Goal: Information Seeking & Learning: Learn about a topic

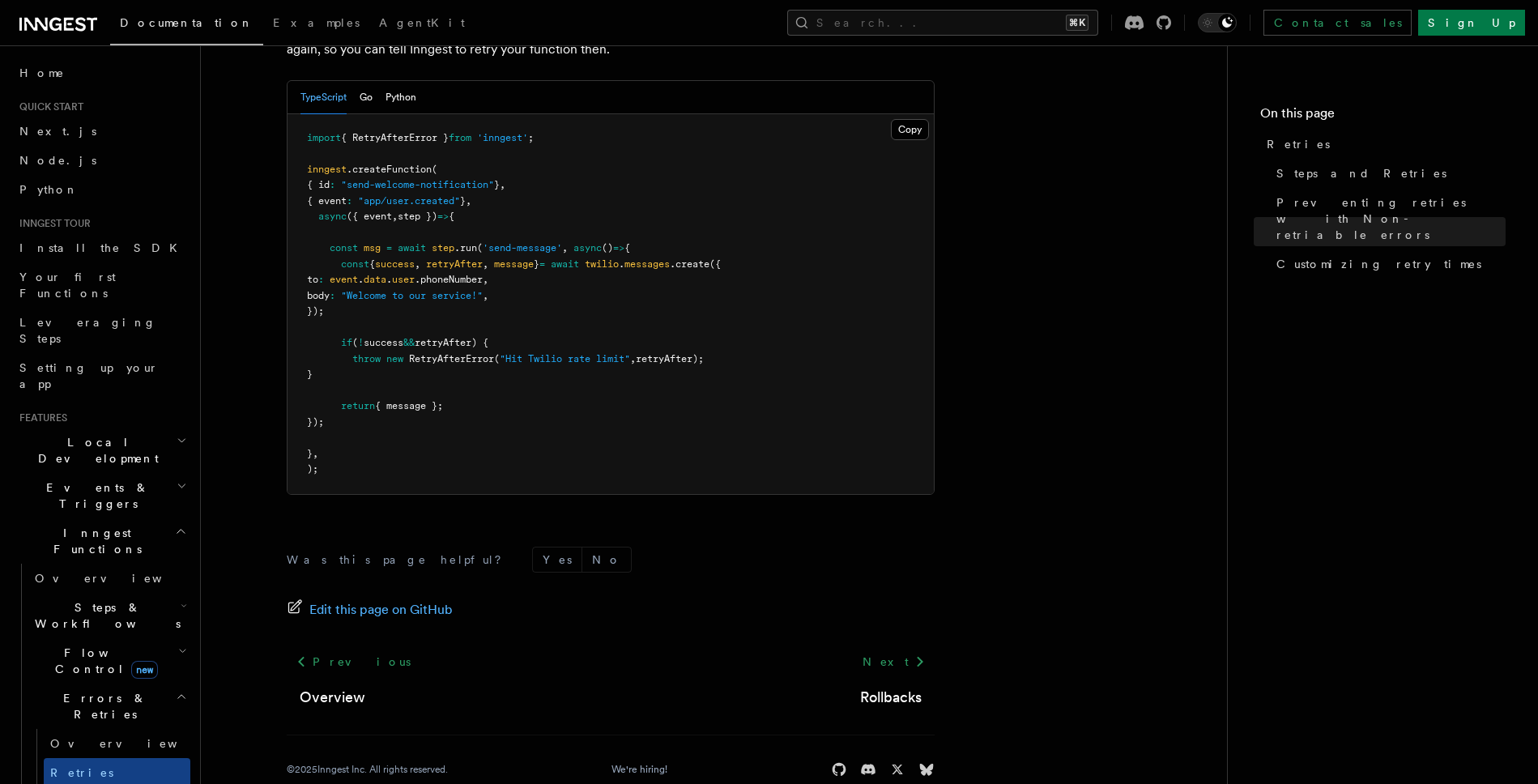
scroll to position [2291, 0]
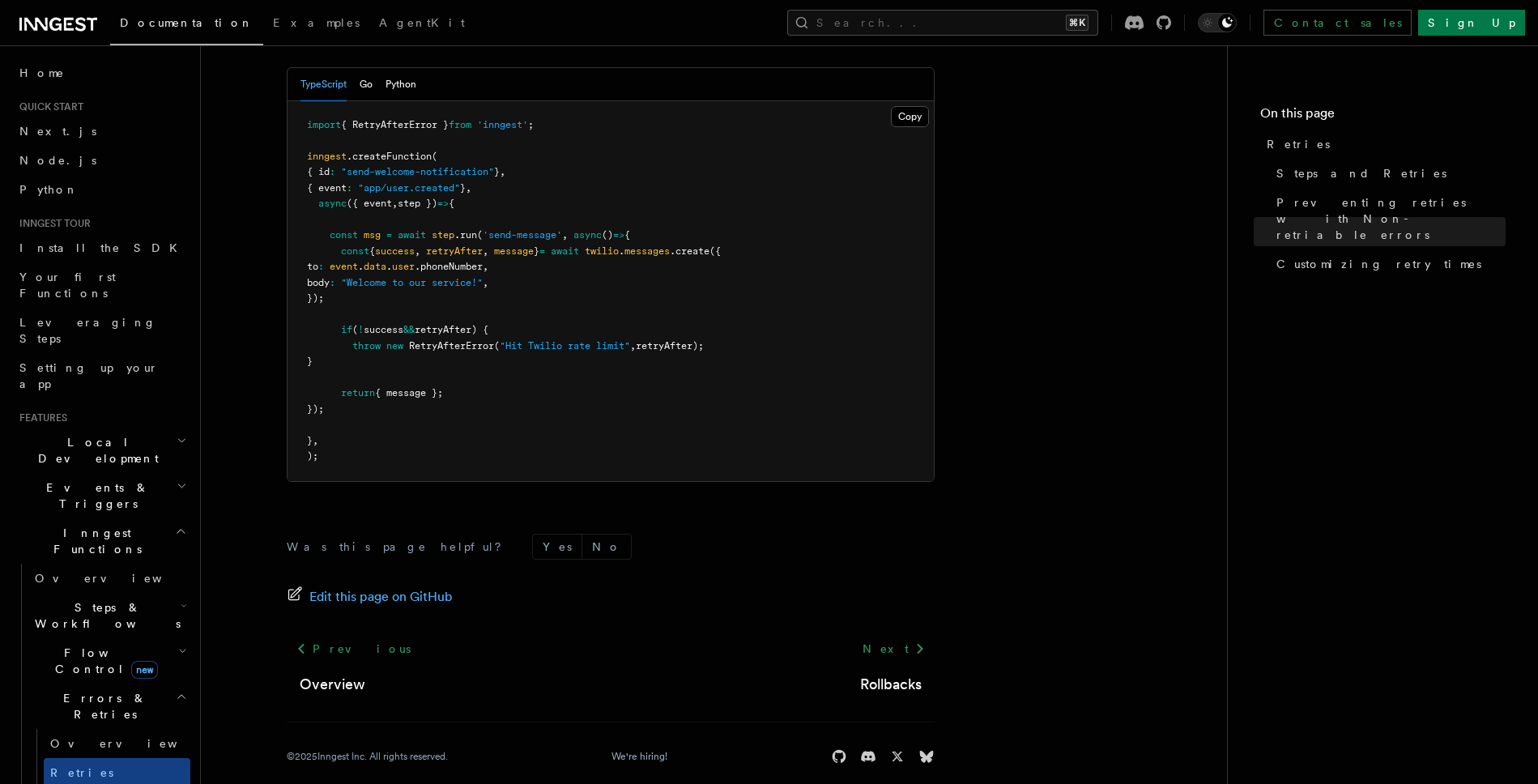
click at [465, 341] on span "RetryAfterError" at bounding box center [452, 346] width 85 height 12
copy span "RetryAfterError"
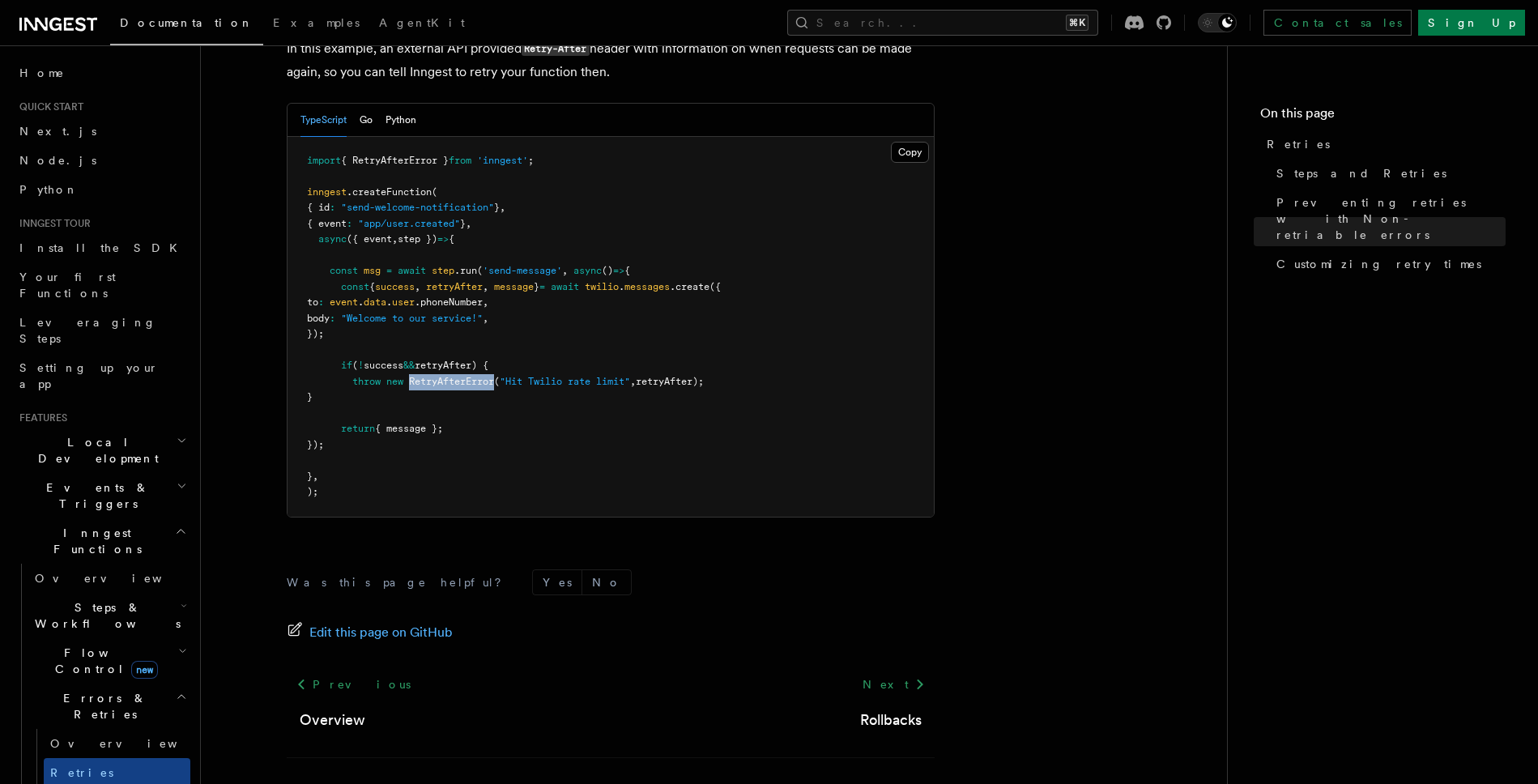
scroll to position [2166, 0]
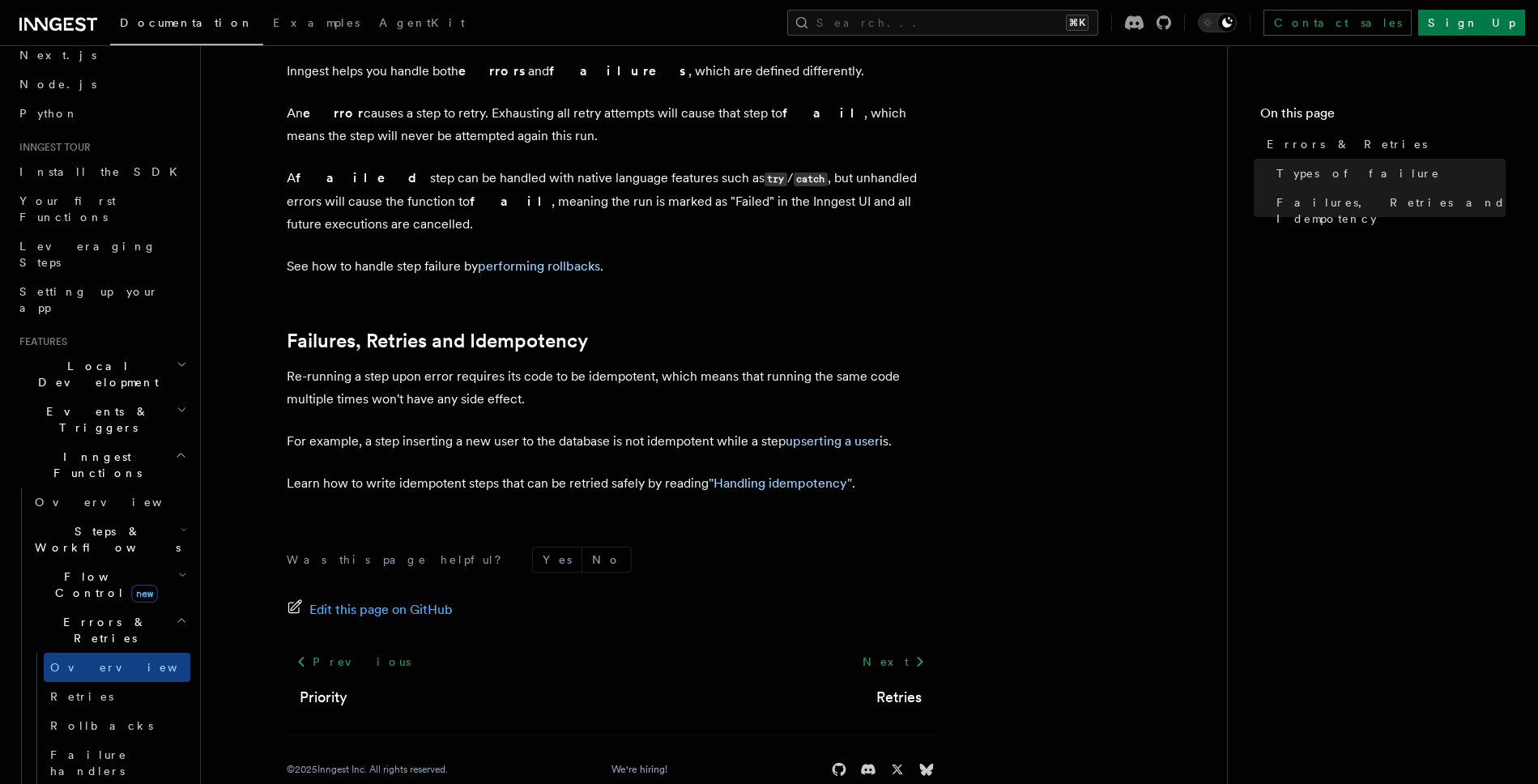
scroll to position [108, 0]
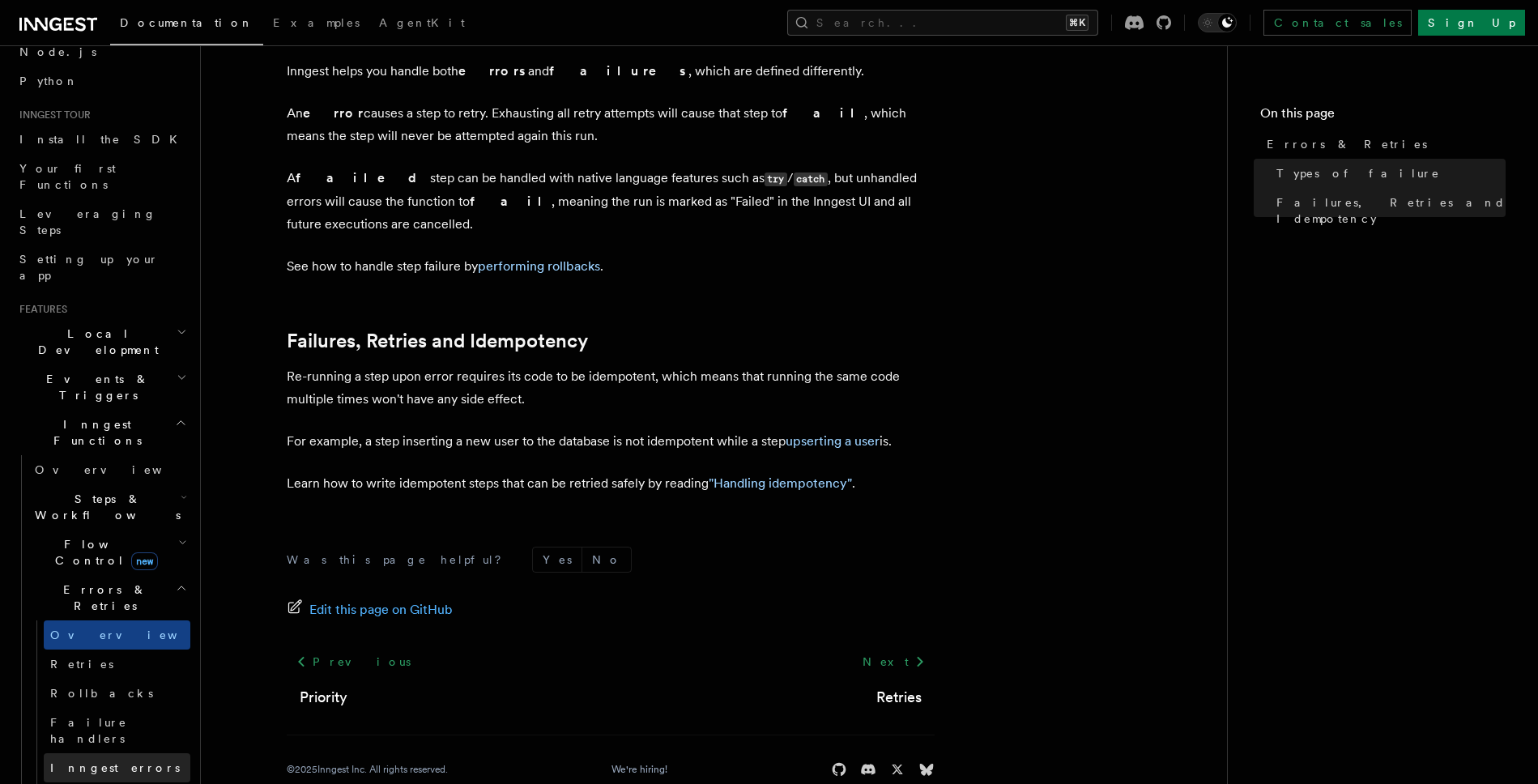
click at [125, 753] on link "Inngest errors" at bounding box center [117, 768] width 146 height 29
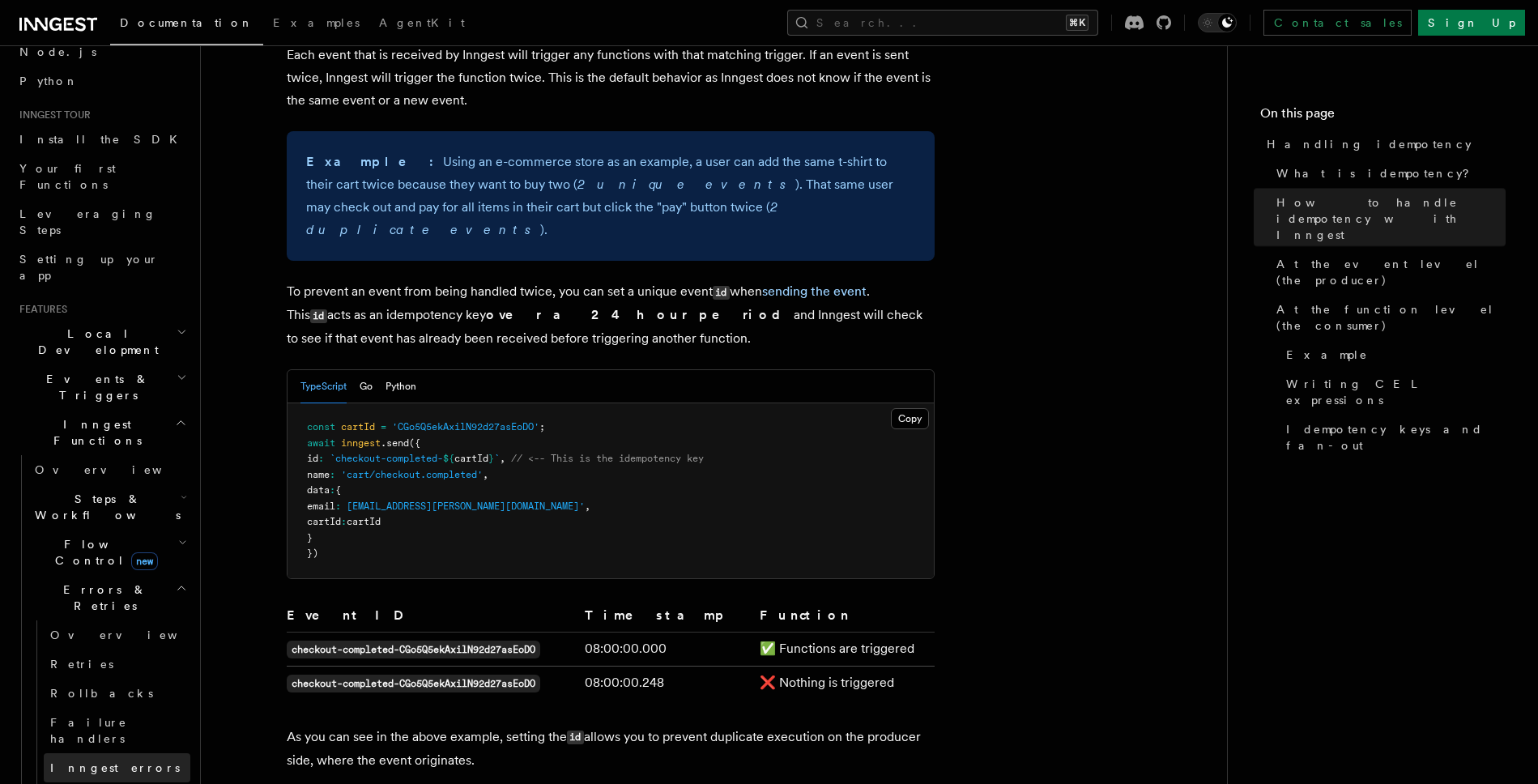
scroll to position [641, 0]
click at [127, 753] on link "Inngest errors" at bounding box center [117, 768] width 146 height 29
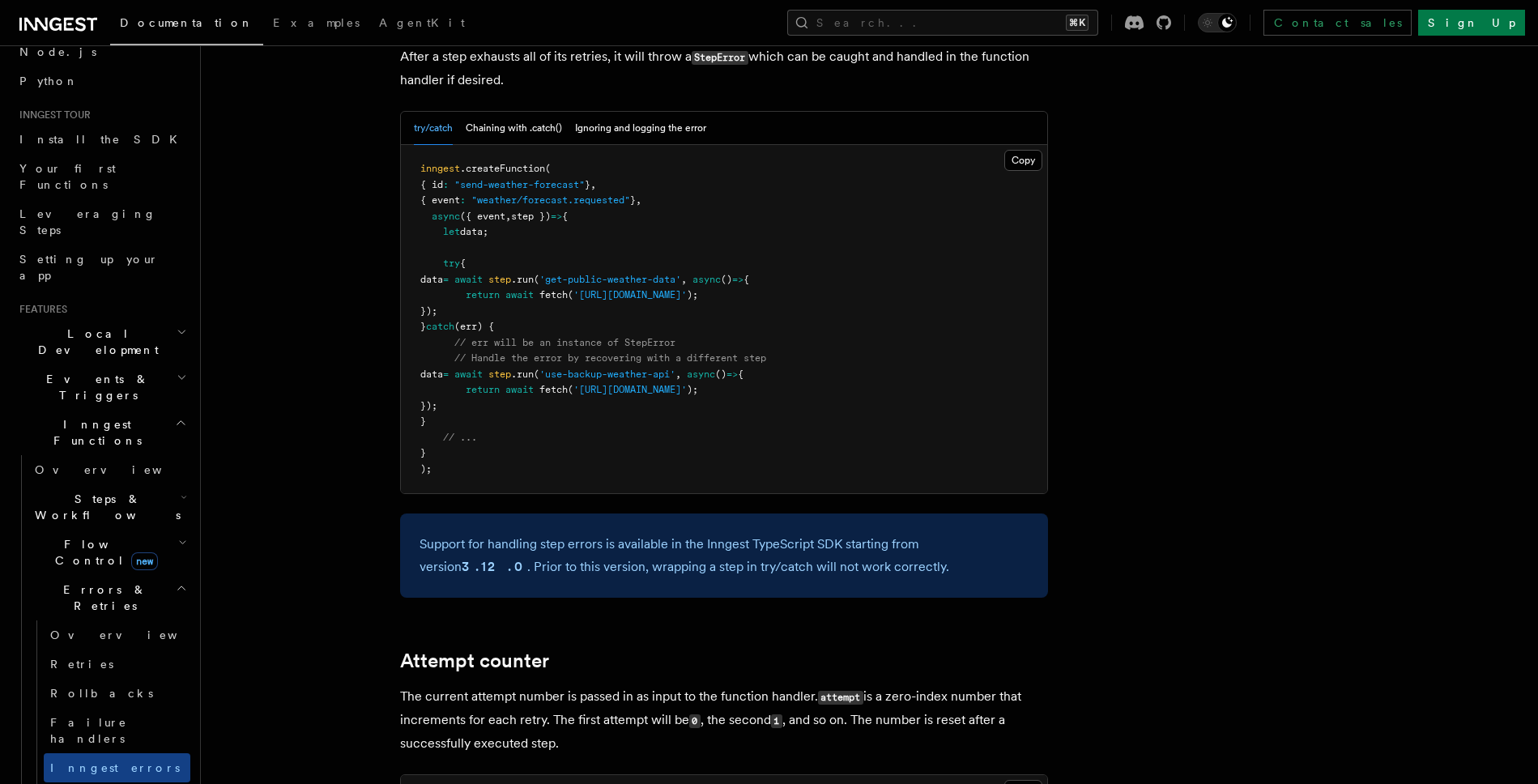
scroll to position [2498, 0]
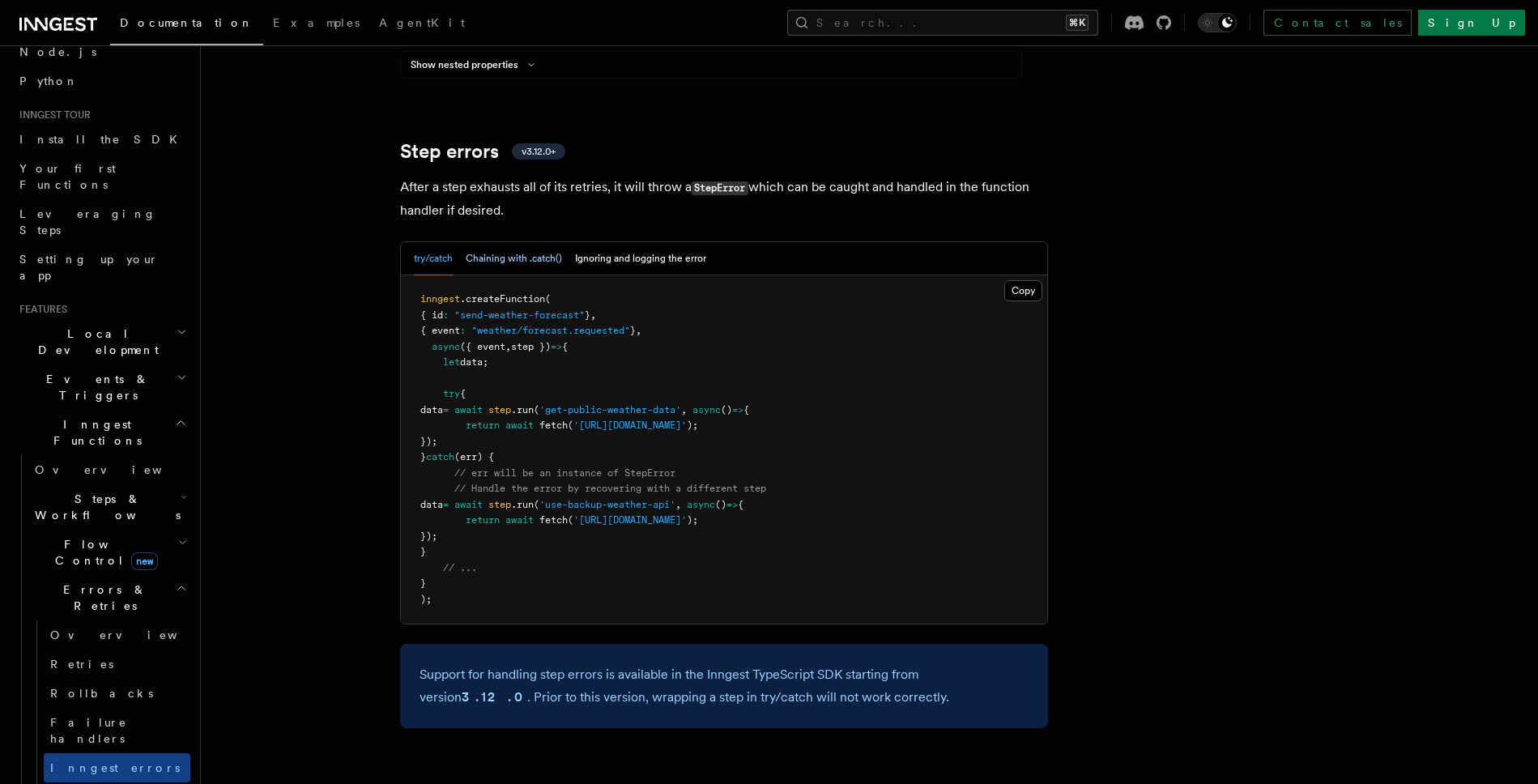
click at [490, 242] on button "Chaining with .catch()" at bounding box center [513, 258] width 97 height 33
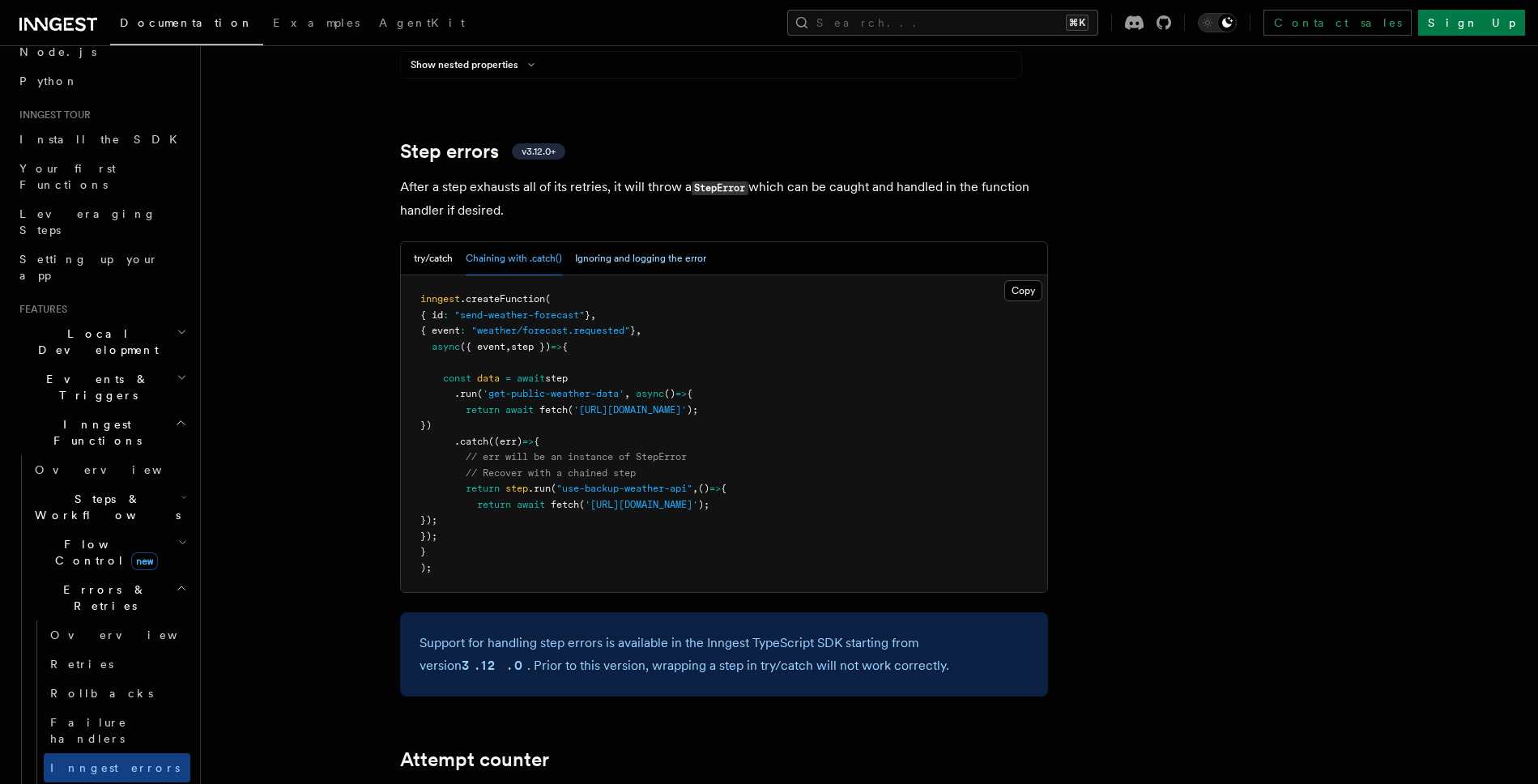
click at [638, 242] on button "Ignoring and logging the error" at bounding box center [641, 258] width 131 height 33
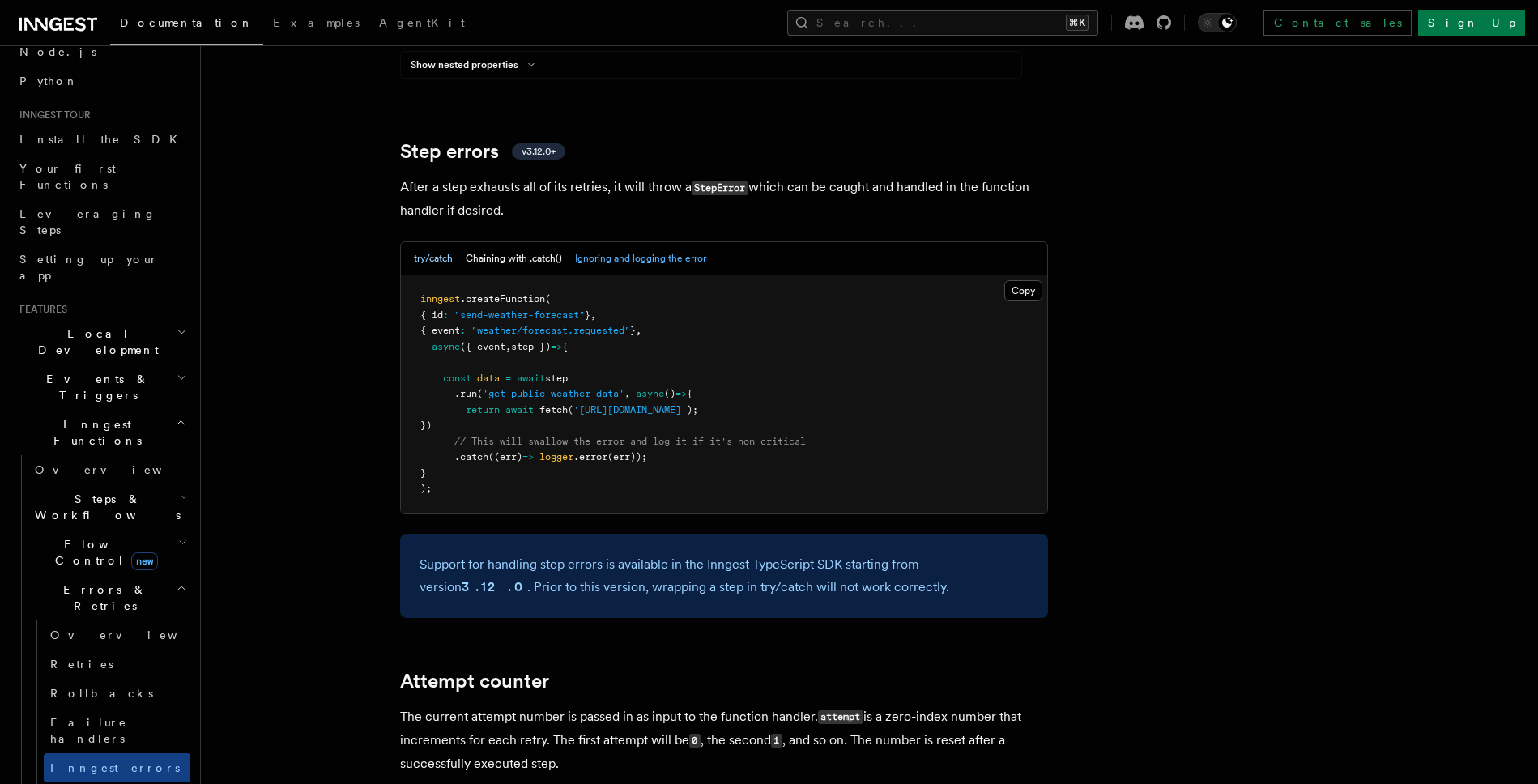
click at [436, 242] on button "try/catch" at bounding box center [433, 258] width 39 height 33
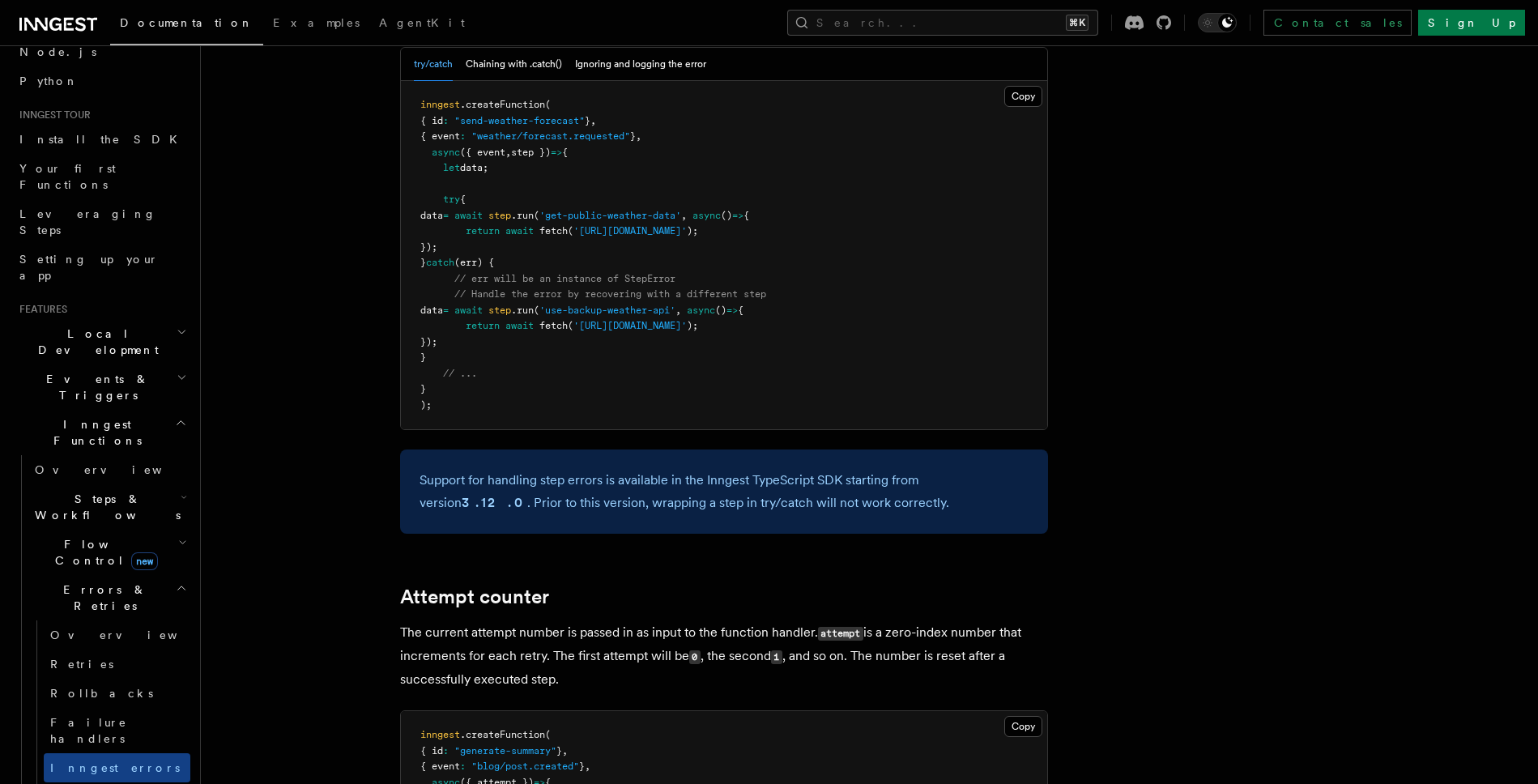
scroll to position [2691, 0]
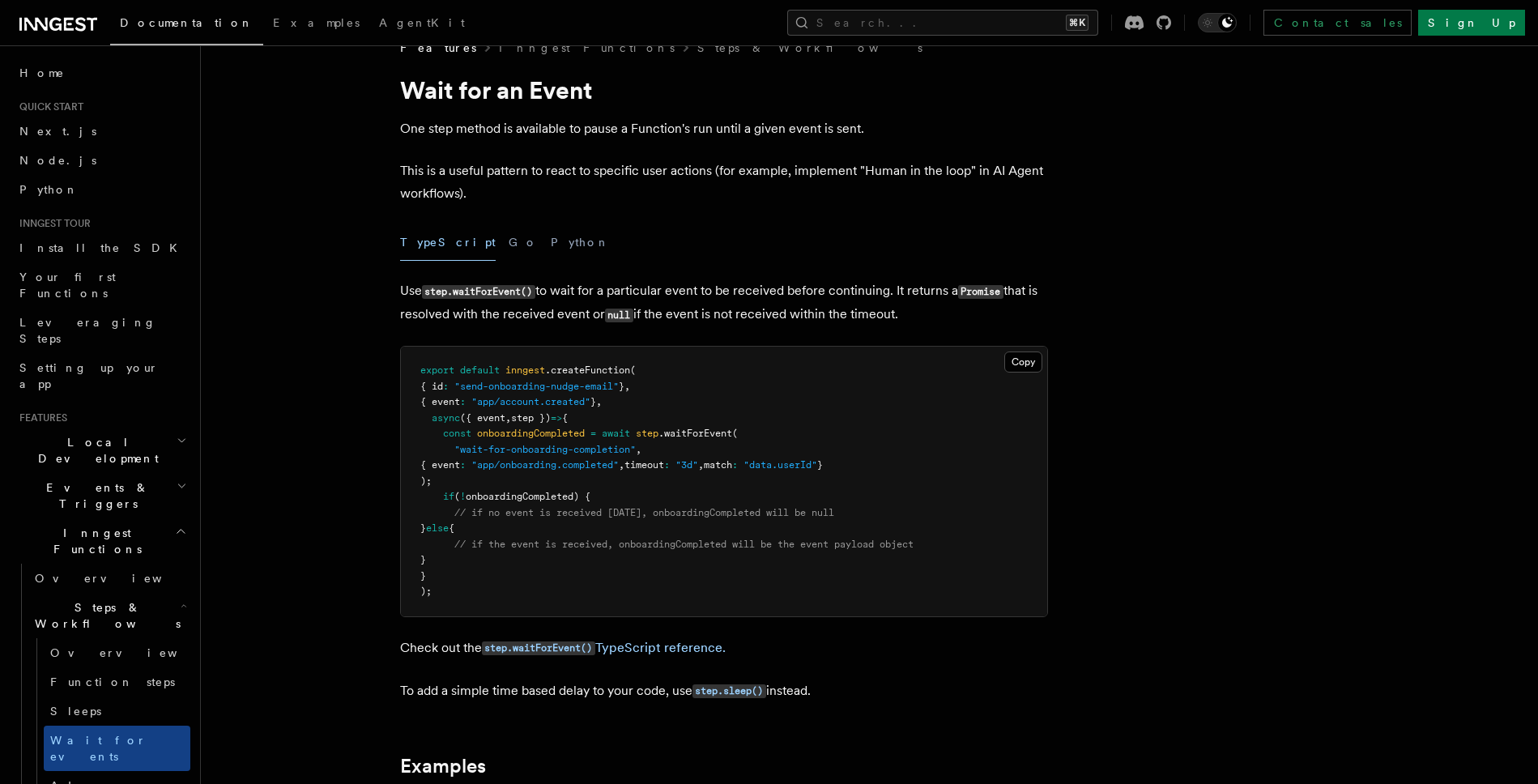
scroll to position [33, 0]
click at [560, 644] on code "step.waitForEvent()" at bounding box center [539, 647] width 114 height 14
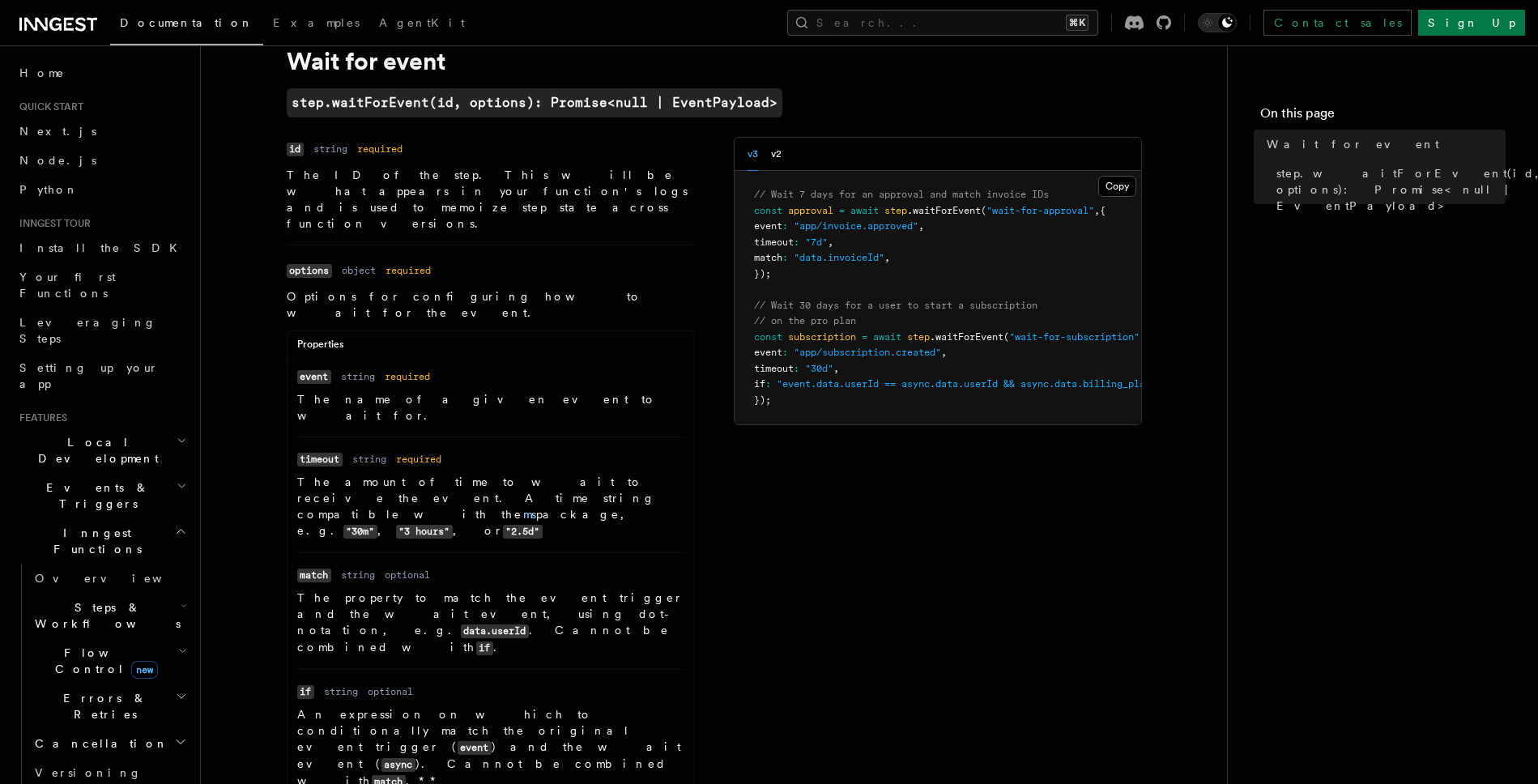
scroll to position [59, 0]
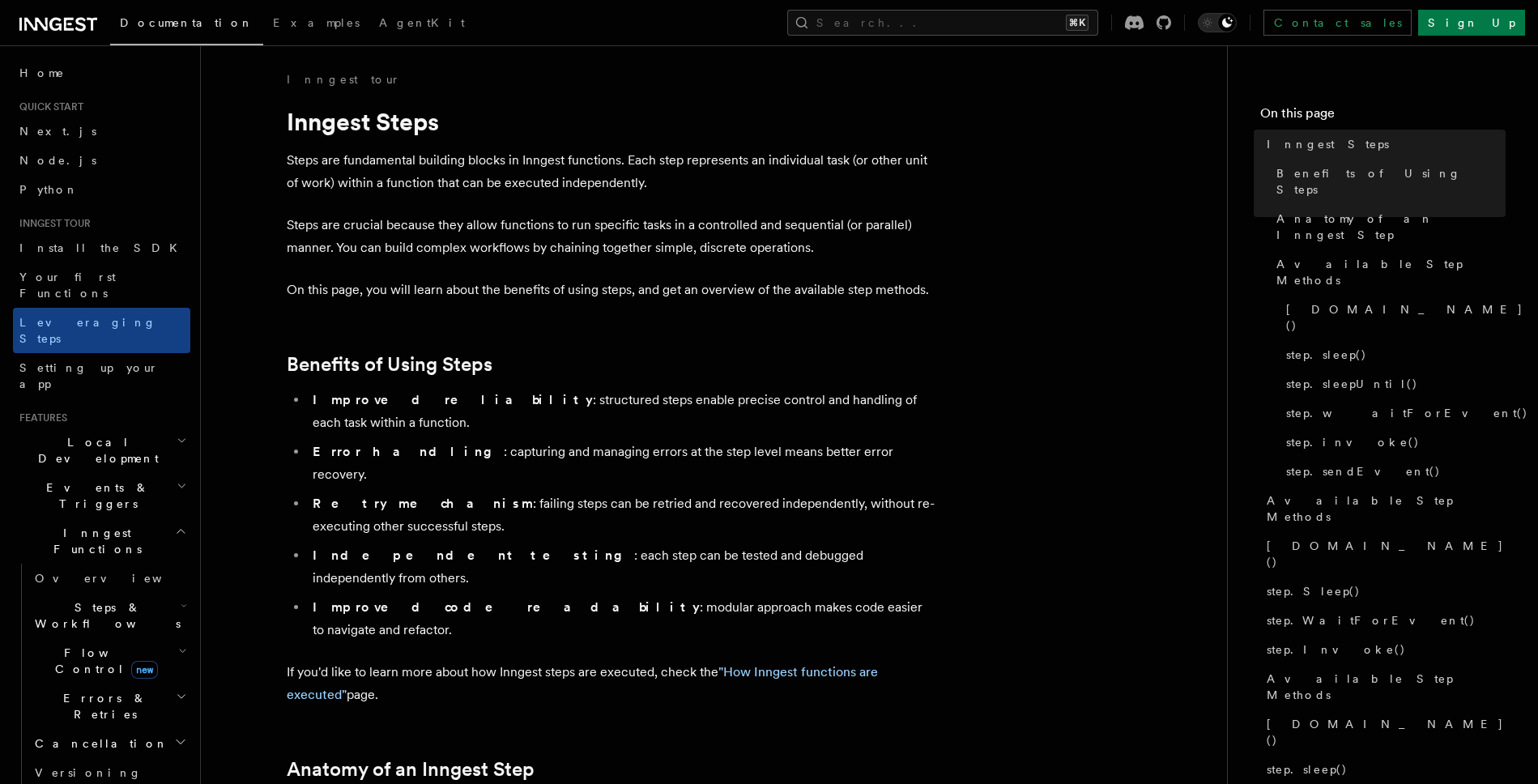
scroll to position [107, 0]
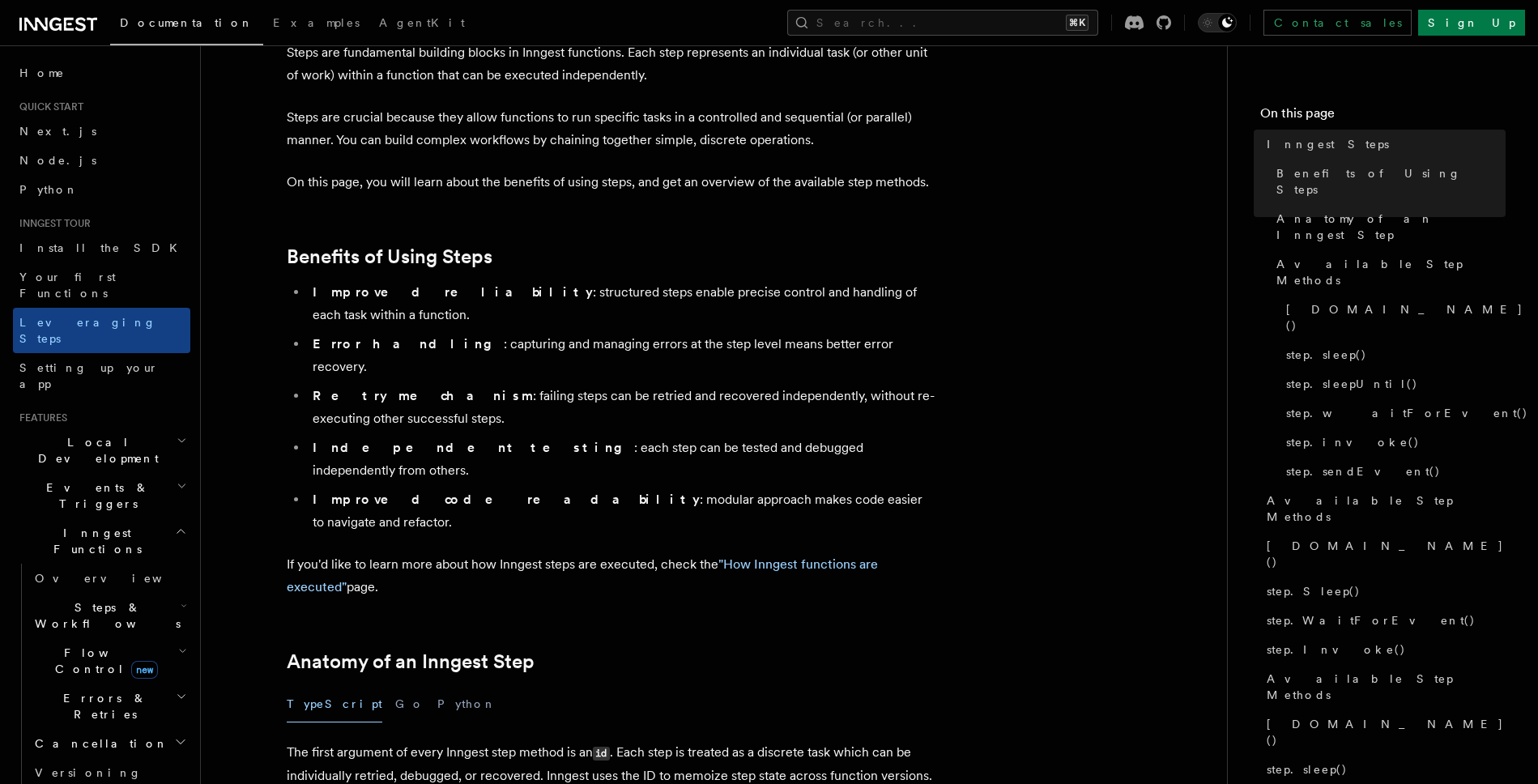
click at [131, 661] on span "new" at bounding box center [145, 670] width 27 height 18
click at [114, 684] on link "Overview" at bounding box center [117, 698] width 146 height 29
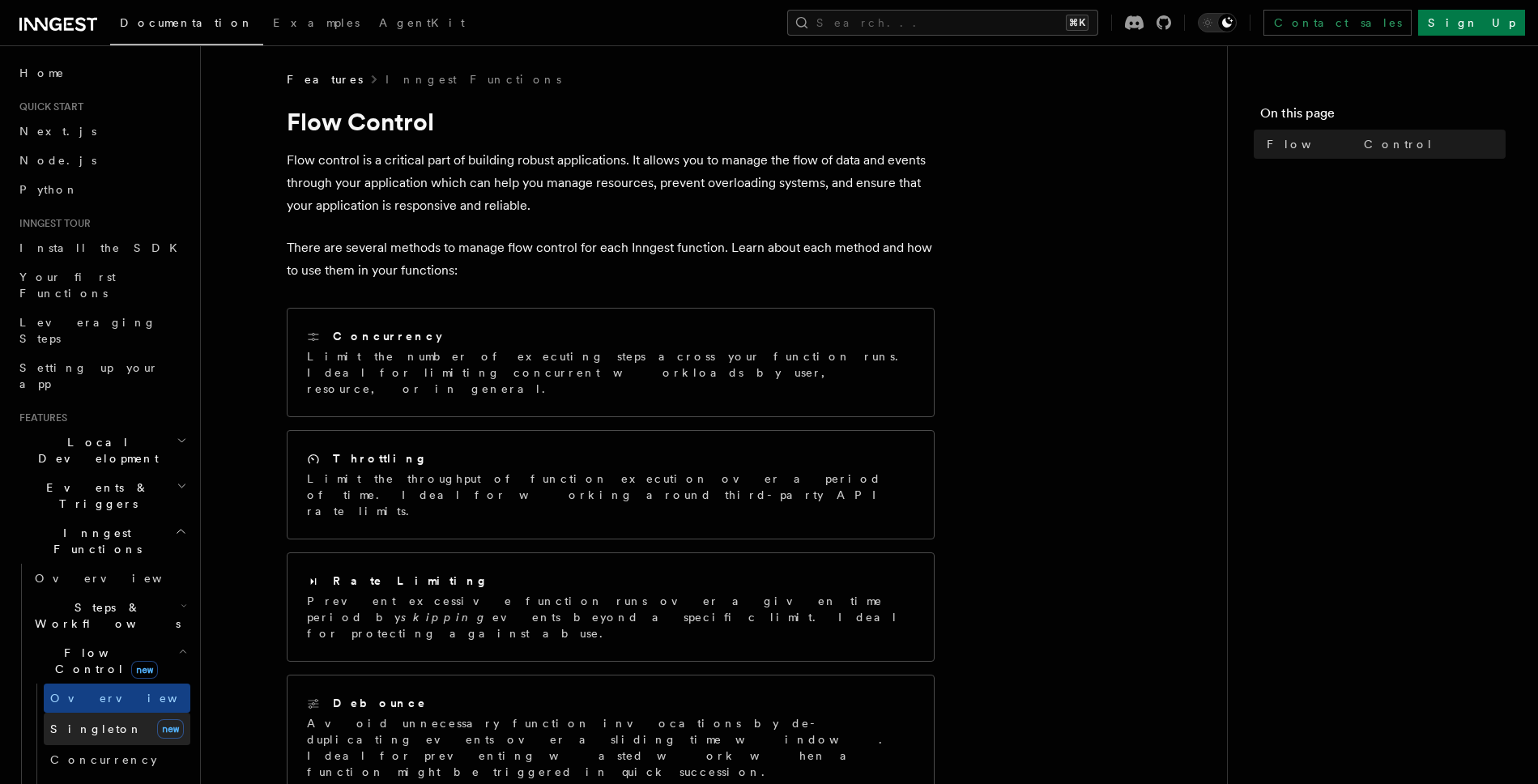
click at [101, 713] on link "Singleton new" at bounding box center [117, 729] width 146 height 33
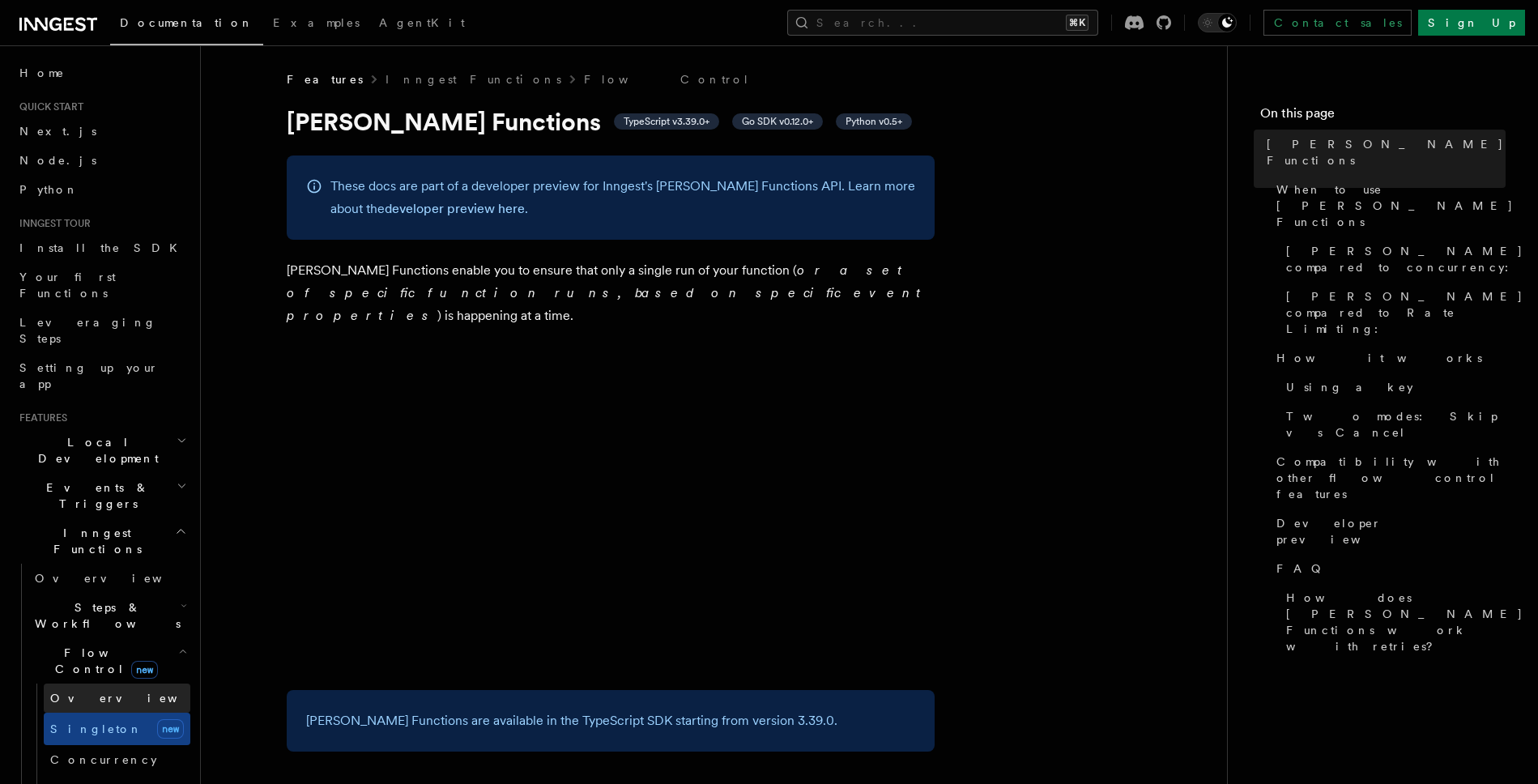
scroll to position [32, 0]
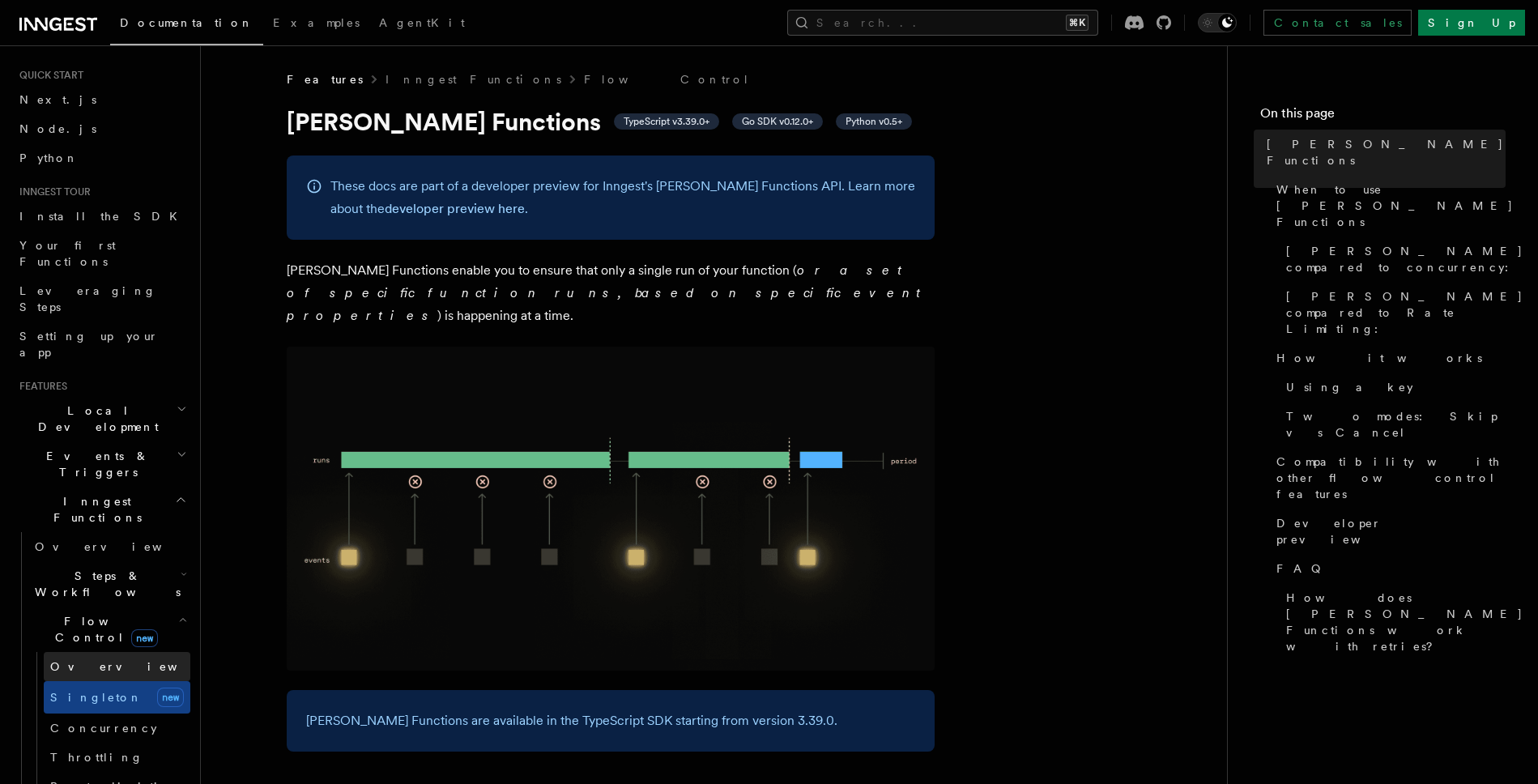
click at [98, 660] on span "Overview" at bounding box center [134, 667] width 167 height 13
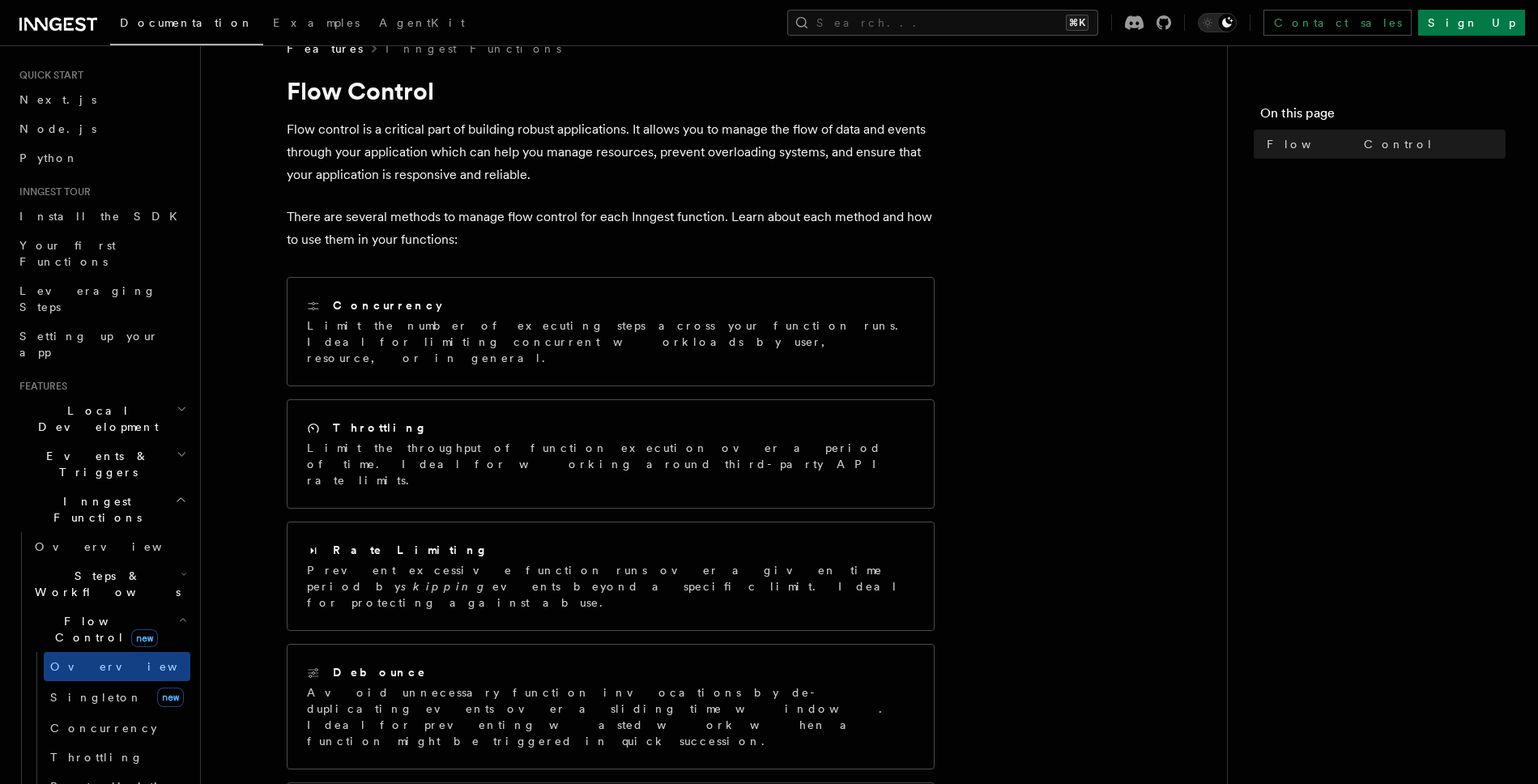
scroll to position [46, 0]
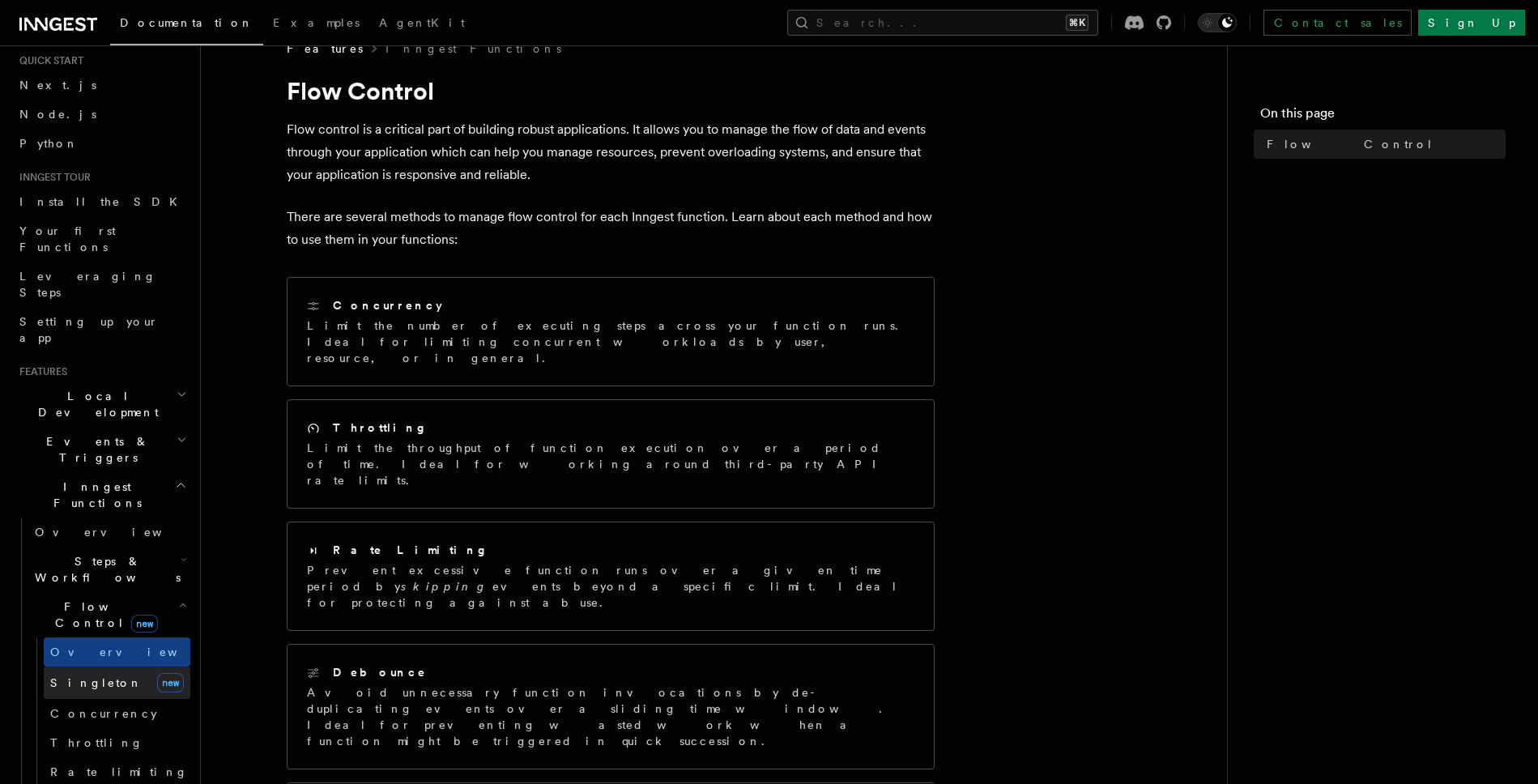
click at [99, 667] on link "Singleton new" at bounding box center [117, 683] width 146 height 33
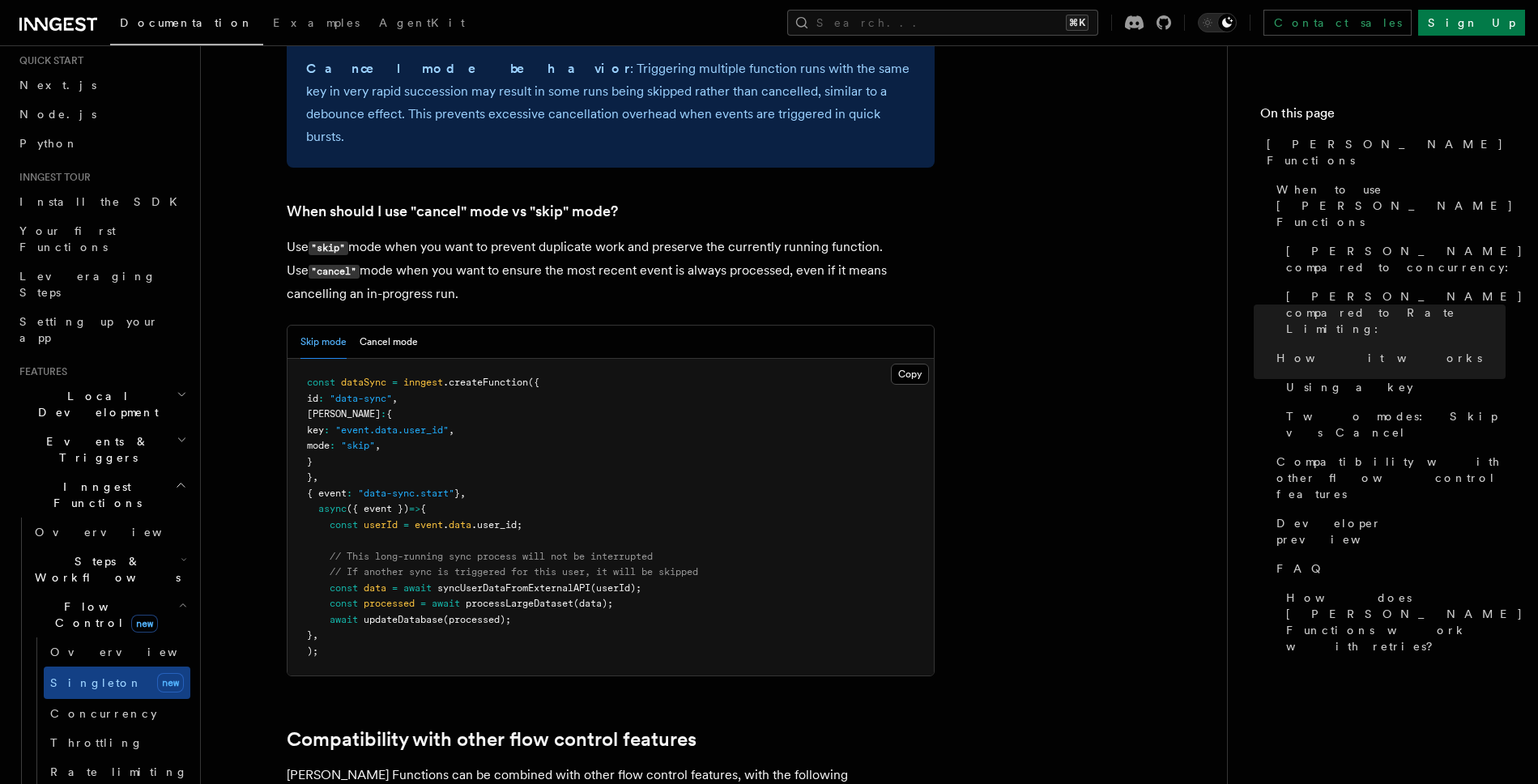
scroll to position [2206, 0]
